Goal: Task Accomplishment & Management: Use online tool/utility

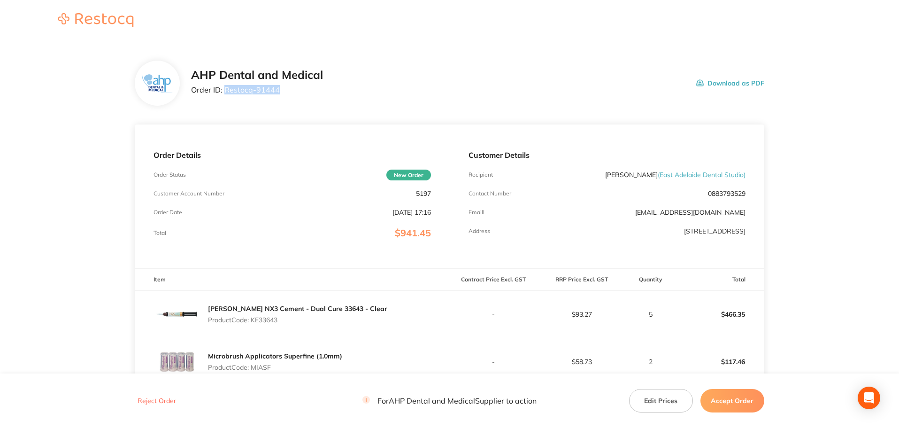
drag, startPoint x: 258, startPoint y: 90, endPoint x: 224, endPoint y: 87, distance: 33.9
click at [224, 87] on p "Order ID: Restocq- 91444" at bounding box center [257, 89] width 132 height 8
copy p "Restocq- 91444"
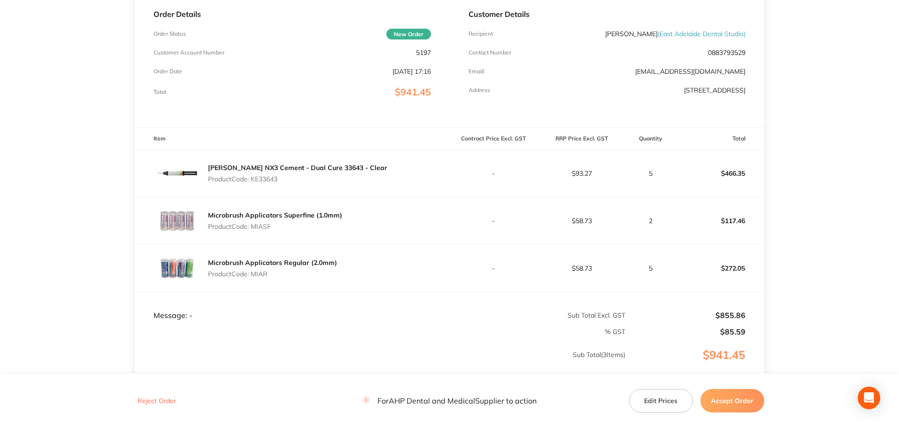
scroll to position [188, 0]
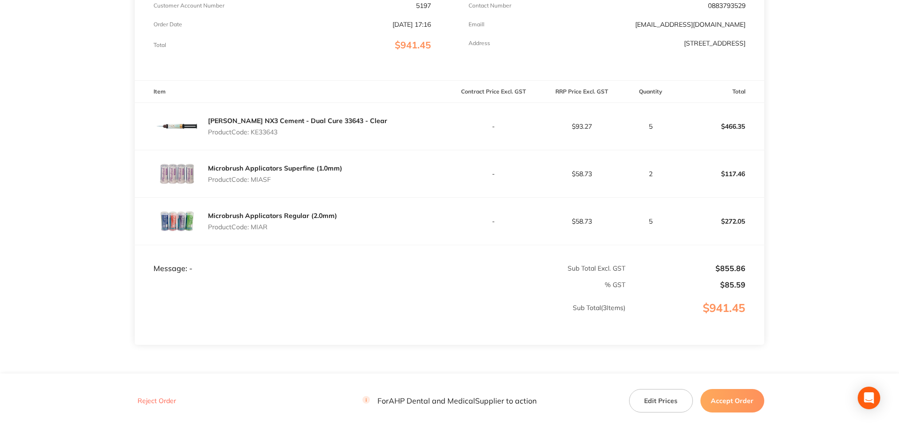
drag, startPoint x: 286, startPoint y: 134, endPoint x: 252, endPoint y: 131, distance: 33.9
click at [252, 131] on p "Product Code: KE33643" at bounding box center [297, 132] width 179 height 8
copy p "KE33643"
drag, startPoint x: 287, startPoint y: 180, endPoint x: 252, endPoint y: 179, distance: 34.7
click at [252, 179] on p "Product Code: MIASF" at bounding box center [275, 180] width 134 height 8
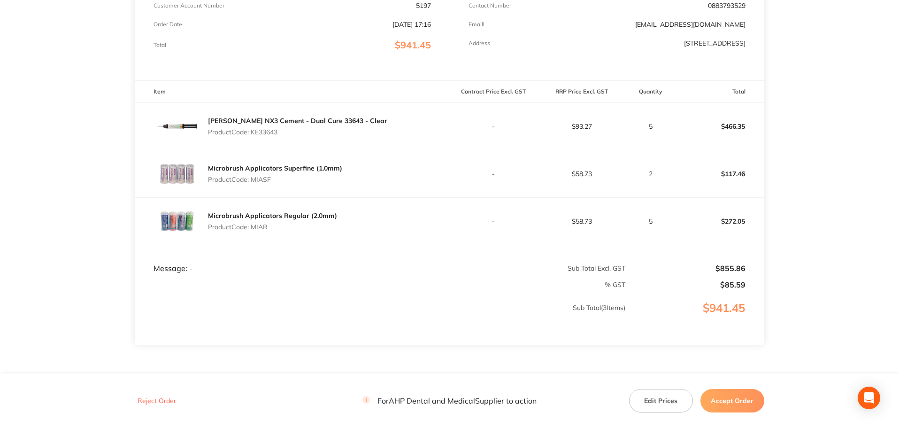
copy p "MIASF"
drag, startPoint x: 279, startPoint y: 227, endPoint x: 252, endPoint y: 226, distance: 27.3
click at [252, 226] on p "Product Code: MIAR" at bounding box center [272, 227] width 129 height 8
copy p "MIAR"
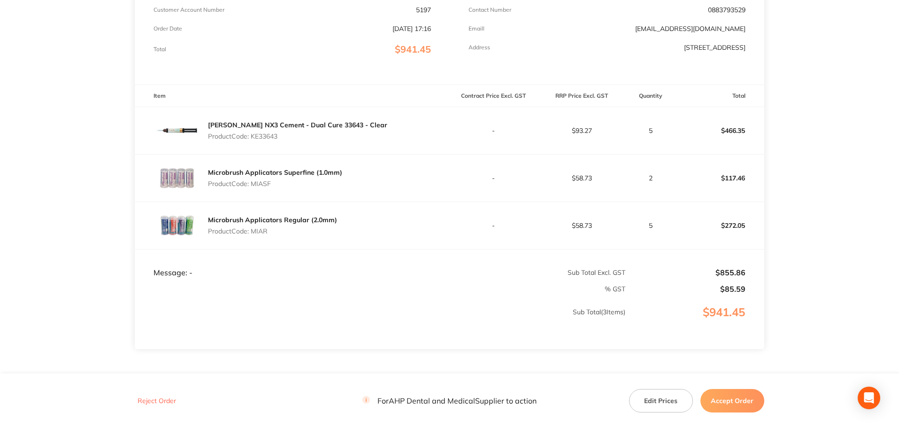
scroll to position [234, 0]
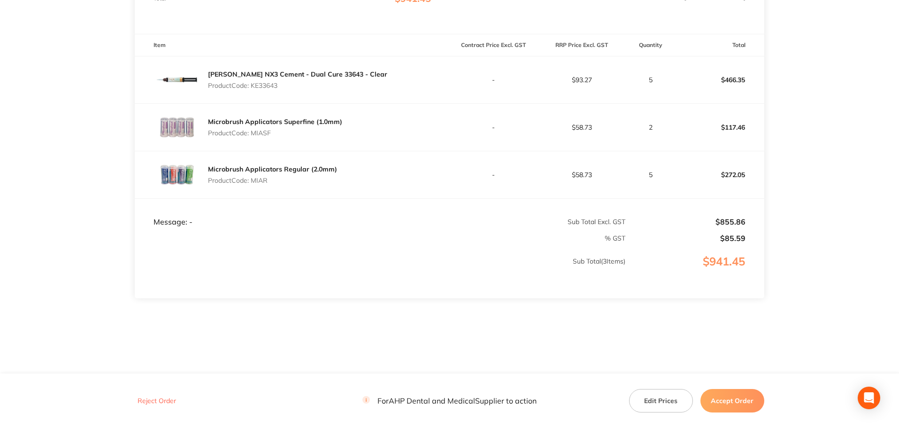
click at [753, 411] on button "Accept Order" at bounding box center [732, 400] width 64 height 23
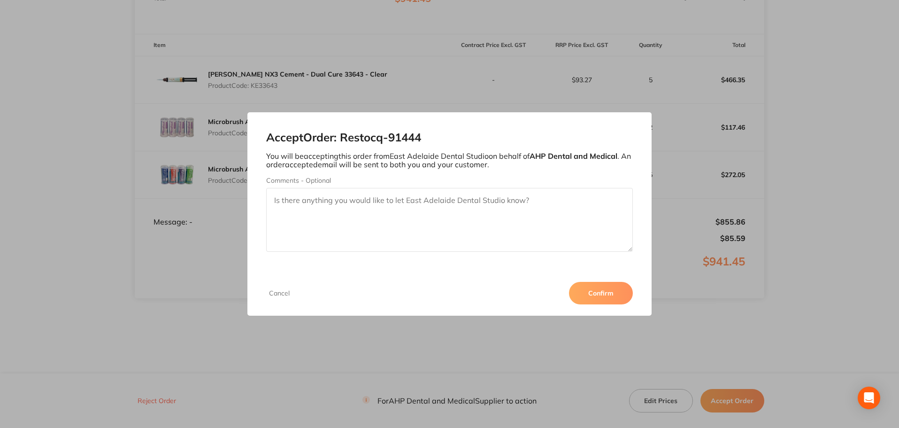
drag, startPoint x: 600, startPoint y: 290, endPoint x: 595, endPoint y: 285, distance: 6.7
click at [596, 288] on button "Confirm" at bounding box center [601, 293] width 64 height 23
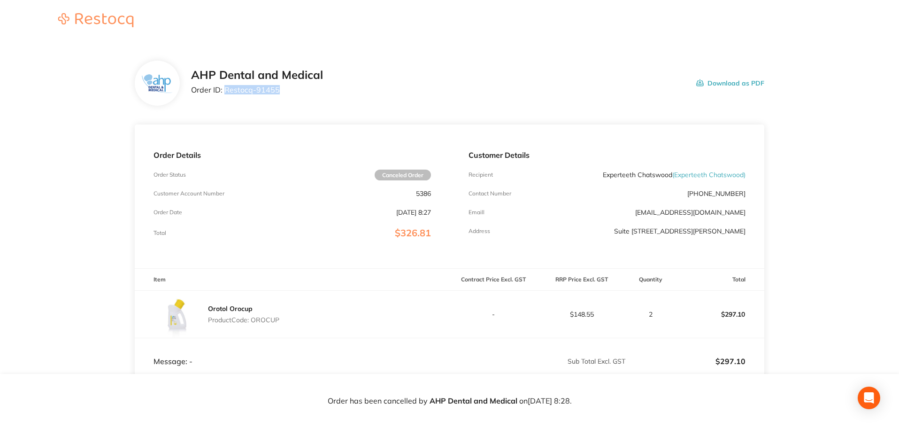
drag, startPoint x: 278, startPoint y: 90, endPoint x: 224, endPoint y: 89, distance: 54.0
click at [224, 89] on p "Order ID: Restocq- 91455" at bounding box center [257, 89] width 132 height 8
copy p "Restocq- 91455"
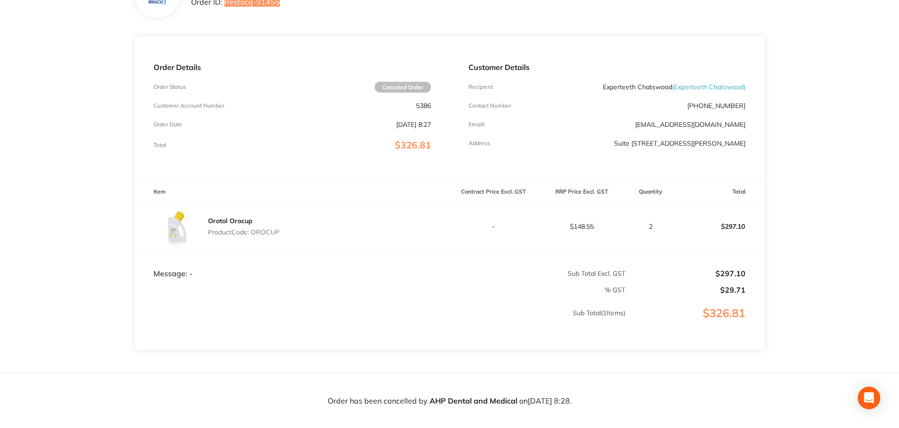
scroll to position [139, 0]
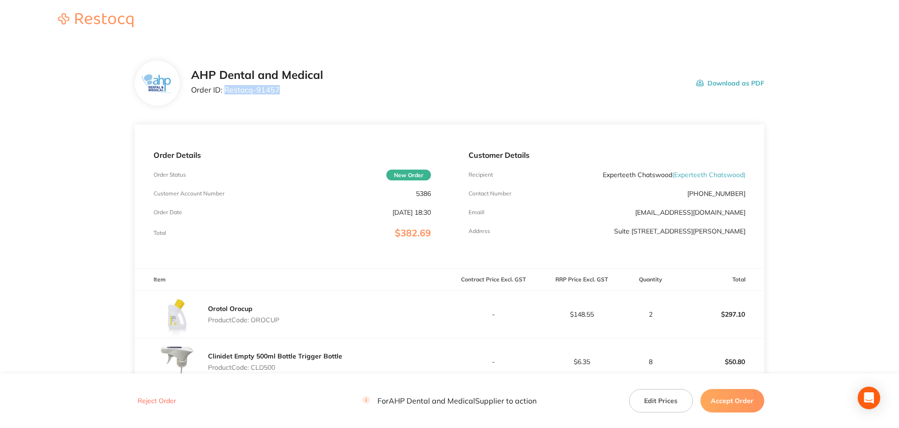
drag, startPoint x: 281, startPoint y: 92, endPoint x: 225, endPoint y: 87, distance: 55.6
click at [225, 87] on div "AHP Dental and Medical Order ID: Restocq- 91457" at bounding box center [257, 83] width 132 height 29
copy p "Restocq- 91457"
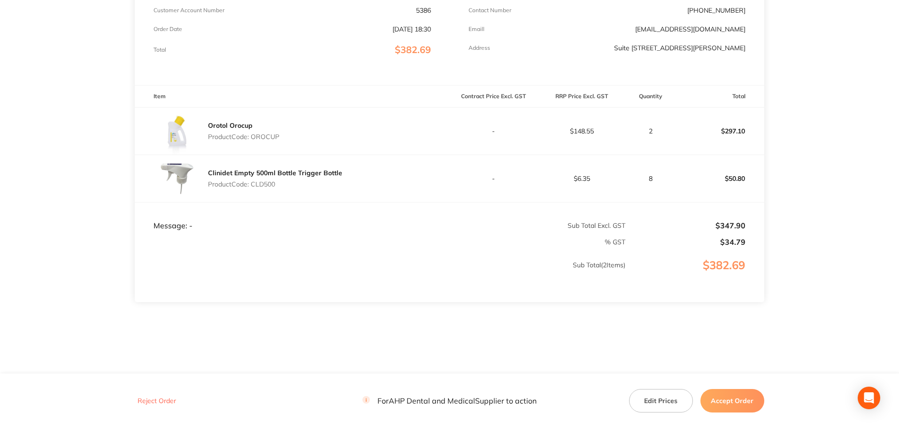
scroll to position [187, 0]
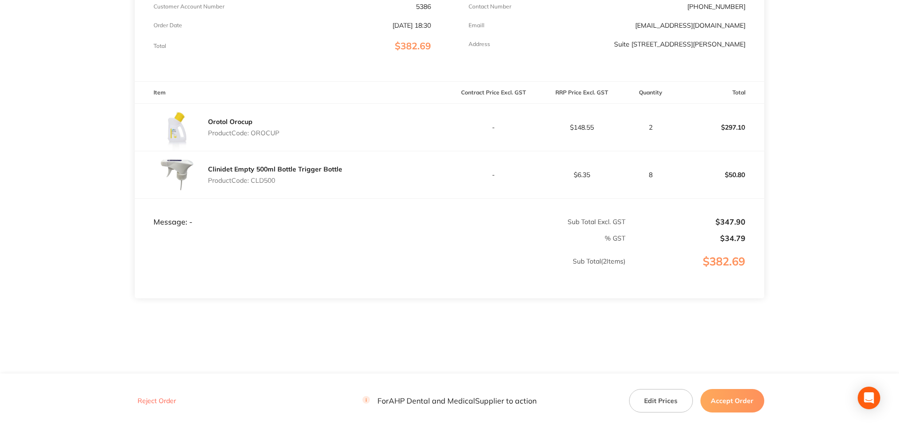
drag, startPoint x: 738, startPoint y: 398, endPoint x: 736, endPoint y: 392, distance: 6.4
click at [738, 398] on button "Accept Order" at bounding box center [732, 400] width 64 height 23
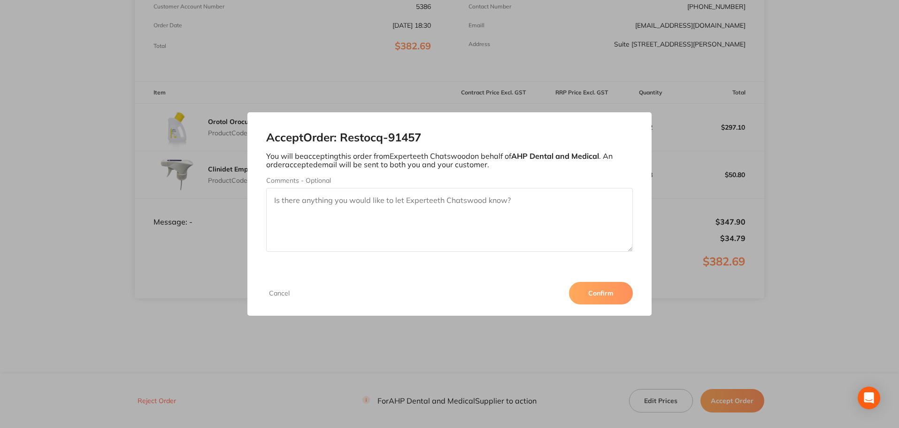
click at [609, 296] on button "Confirm" at bounding box center [601, 293] width 64 height 23
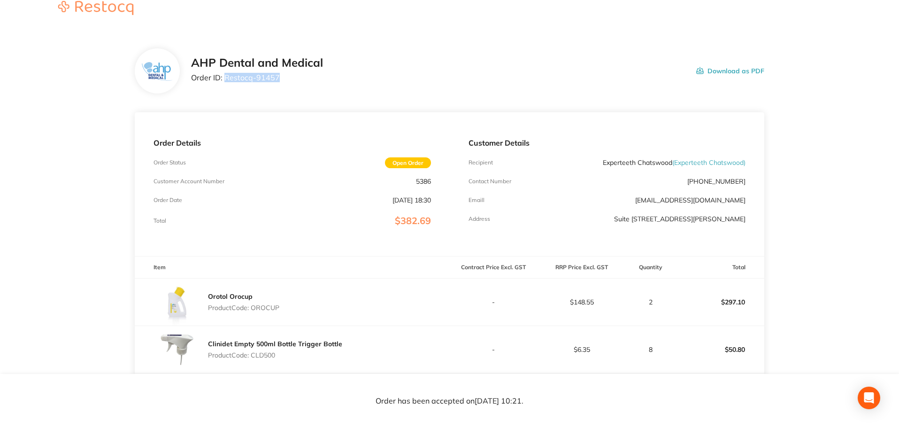
scroll to position [0, 0]
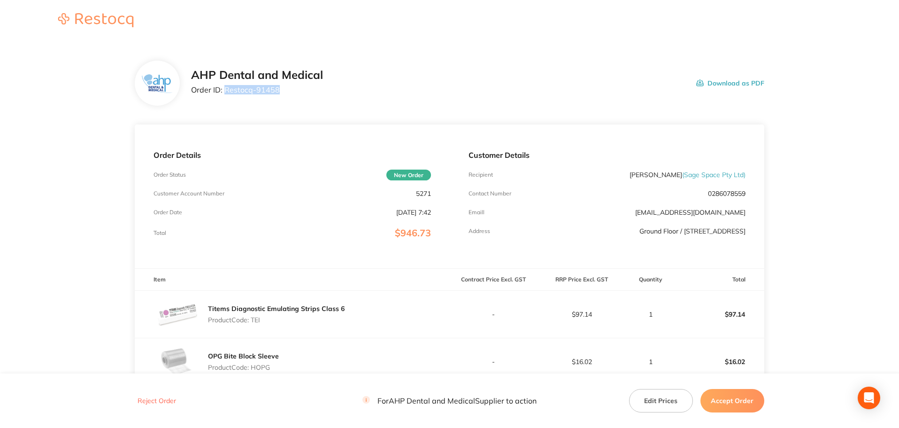
drag, startPoint x: 279, startPoint y: 93, endPoint x: 225, endPoint y: 93, distance: 54.4
click at [225, 93] on p "Order ID: Restocq- 91458" at bounding box center [257, 89] width 132 height 8
copy p "Restocq- 91458"
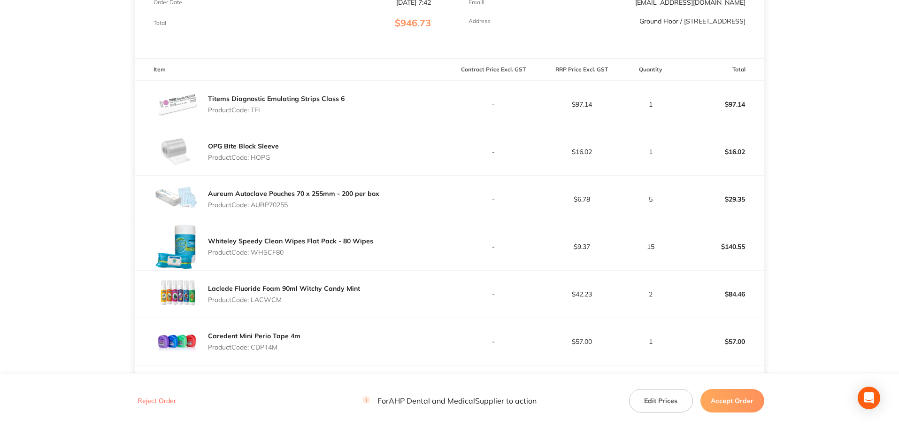
scroll to position [235, 0]
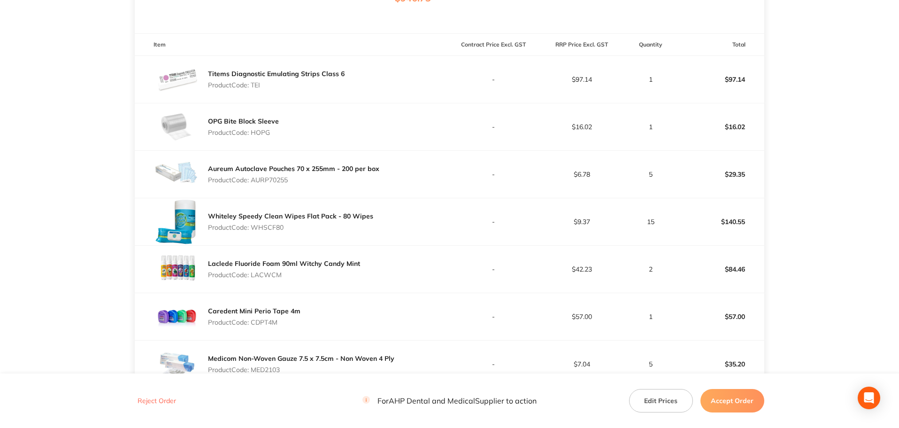
drag, startPoint x: 296, startPoint y: 182, endPoint x: 254, endPoint y: 181, distance: 41.3
click at [254, 181] on p "Product Code: AURP70255" at bounding box center [293, 180] width 171 height 8
copy p "AURP70255"
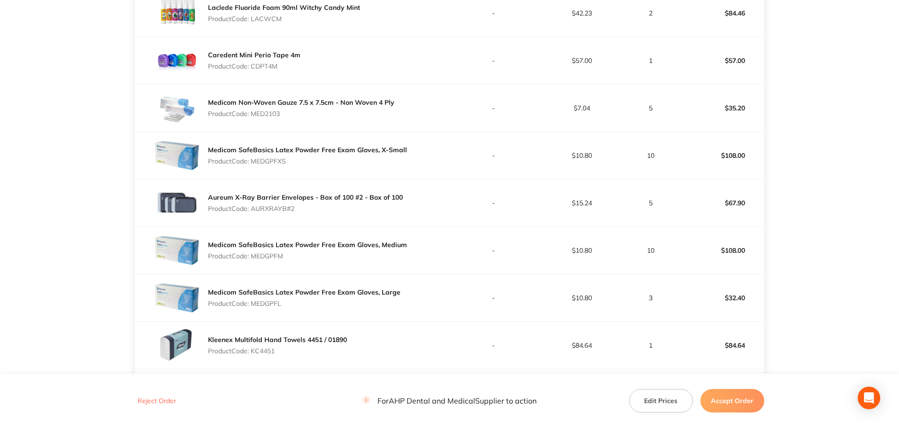
scroll to position [473, 0]
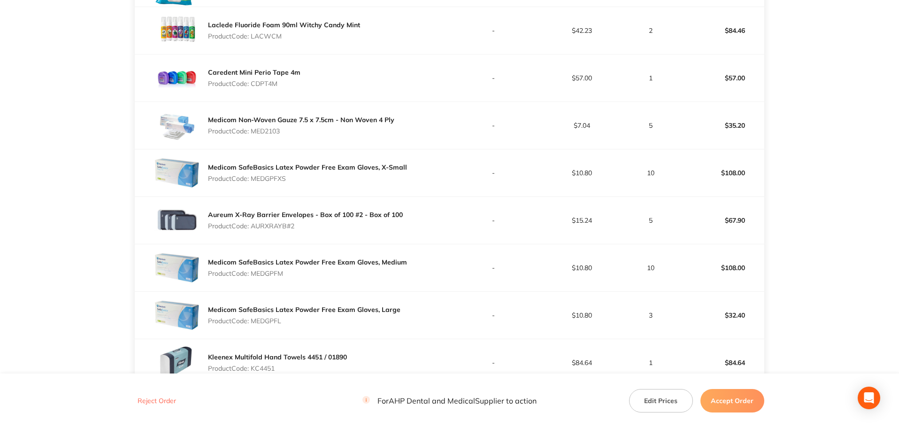
click at [734, 410] on button "Accept Order" at bounding box center [732, 400] width 64 height 23
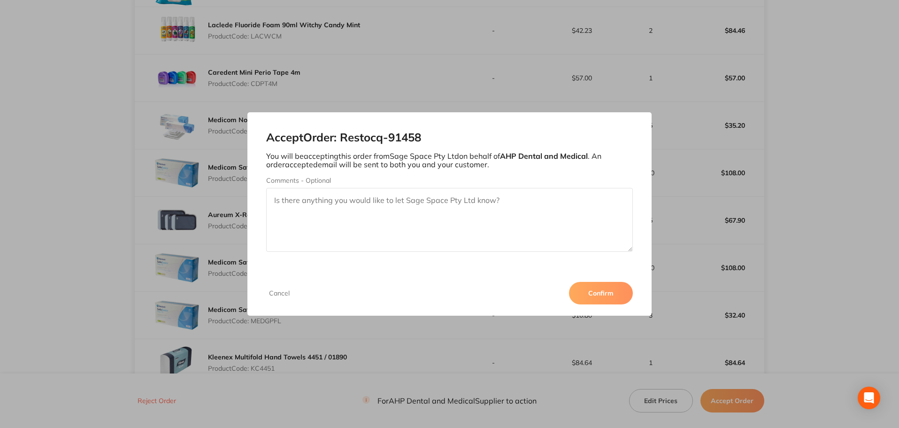
click at [498, 221] on textarea "Comments - Optional" at bounding box center [449, 220] width 367 height 64
click at [398, 198] on textarea "Thank you for your order. Can you pea" at bounding box center [449, 220] width 367 height 64
click at [389, 228] on textarea "Thank you for your order. Can you pea" at bounding box center [449, 220] width 367 height 64
click at [398, 198] on textarea "Thank you for your order. Can you pea" at bounding box center [449, 220] width 367 height 64
click at [425, 201] on textarea "Thank you for your order. Can you plea" at bounding box center [449, 220] width 367 height 64
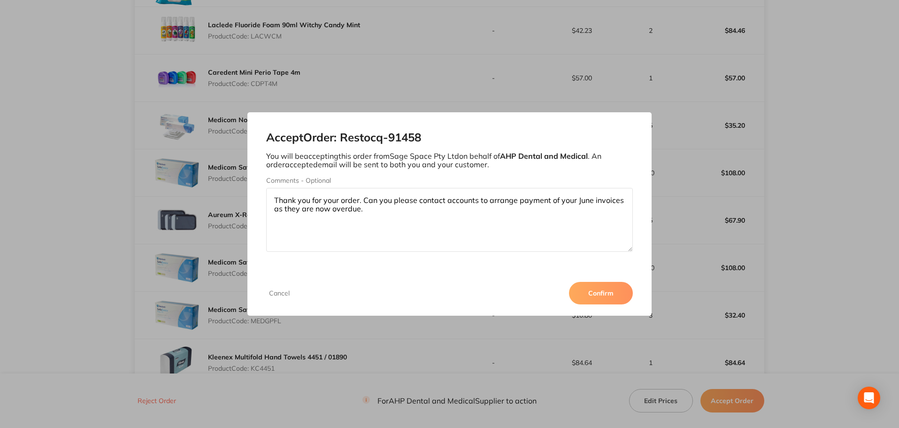
type textarea "Thank you for your order. Can you please contact accounts to arrange payment of…"
click at [605, 286] on button "Confirm" at bounding box center [601, 293] width 64 height 23
